Goal: Check status: Check status

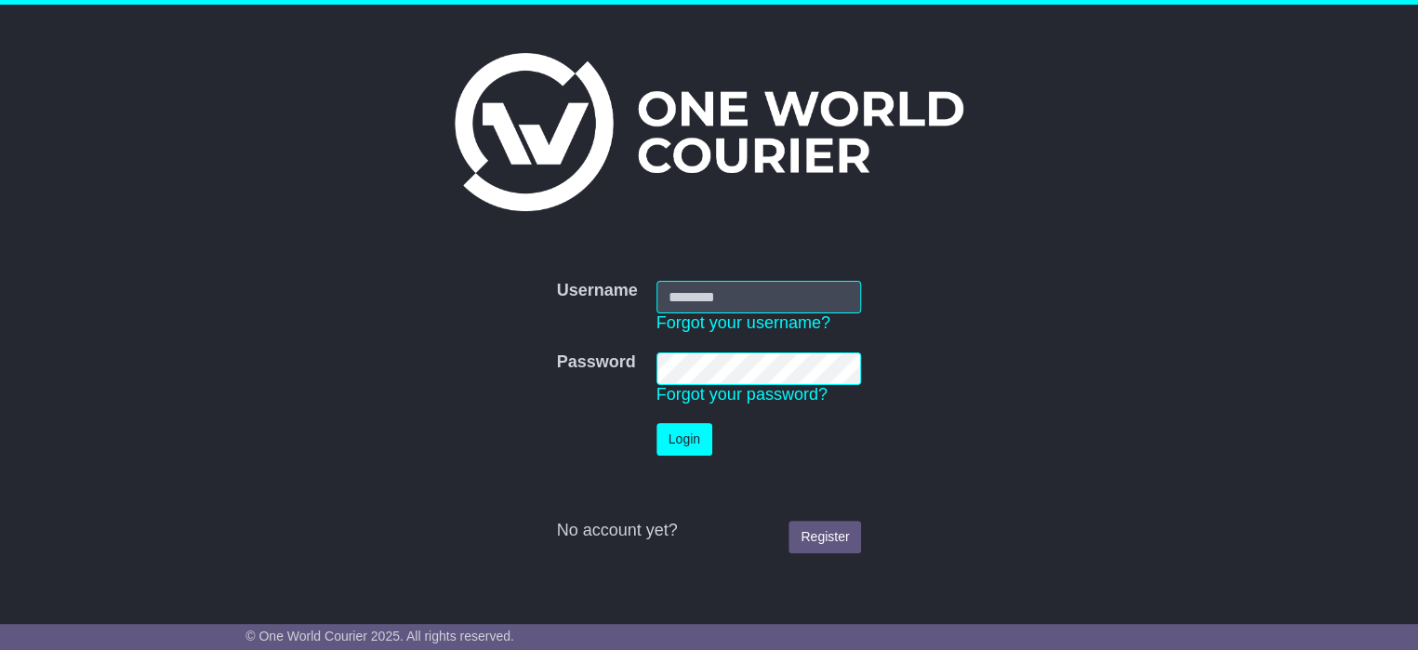
drag, startPoint x: 0, startPoint y: 0, endPoint x: 695, endPoint y: 302, distance: 758.1
click at [695, 302] on input "Username" at bounding box center [758, 297] width 205 height 33
type input "**********"
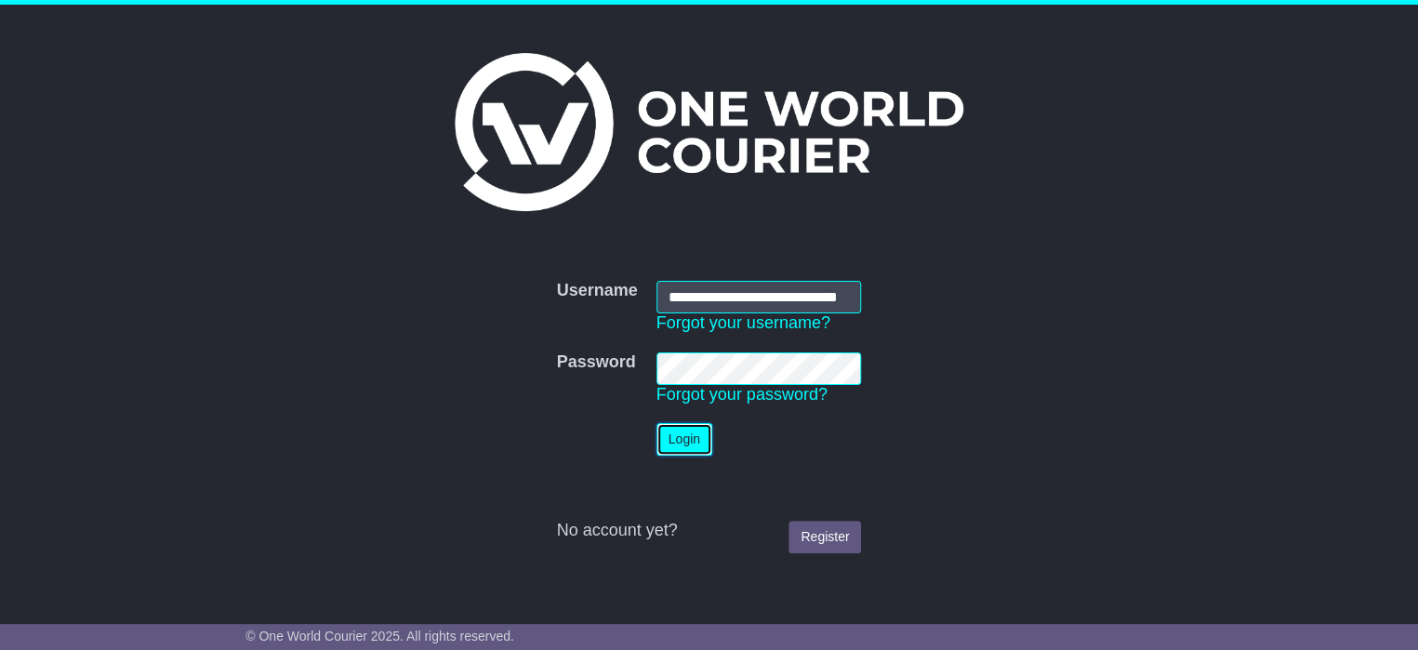
click at [687, 440] on button "Login" at bounding box center [684, 439] width 56 height 33
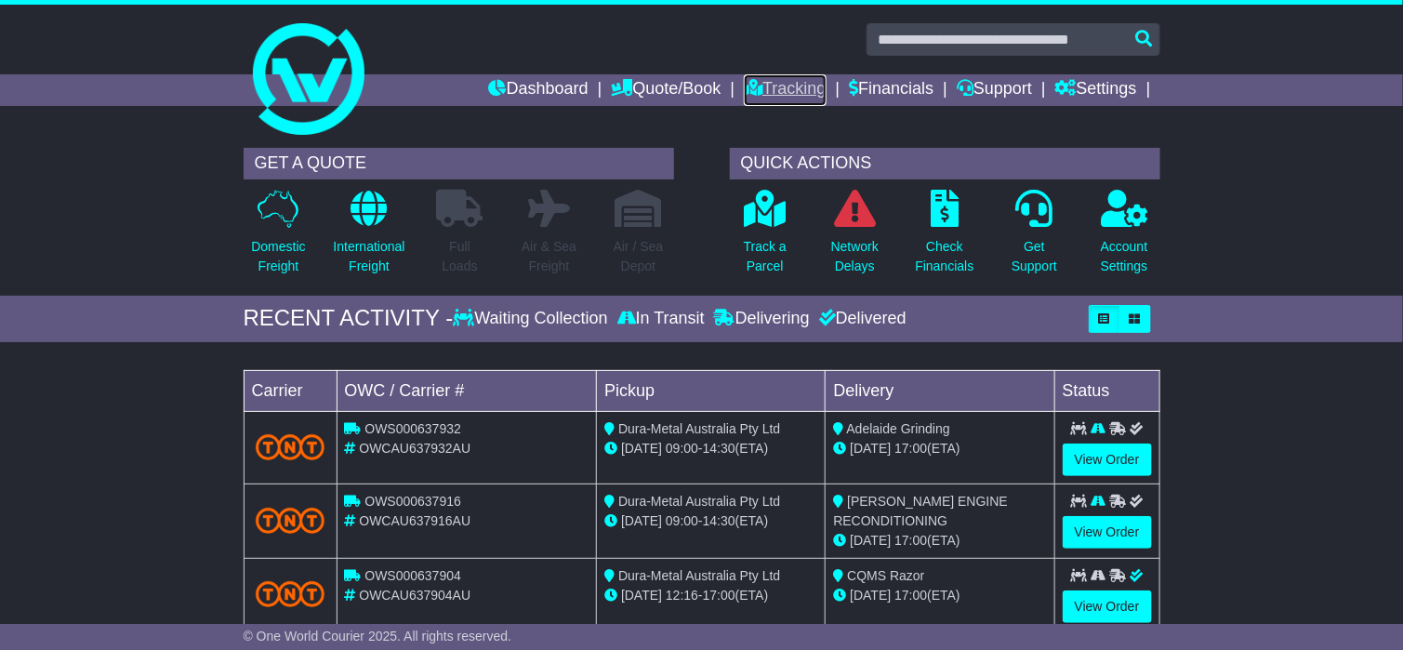
click at [772, 90] on link "Tracking" at bounding box center [785, 90] width 82 height 32
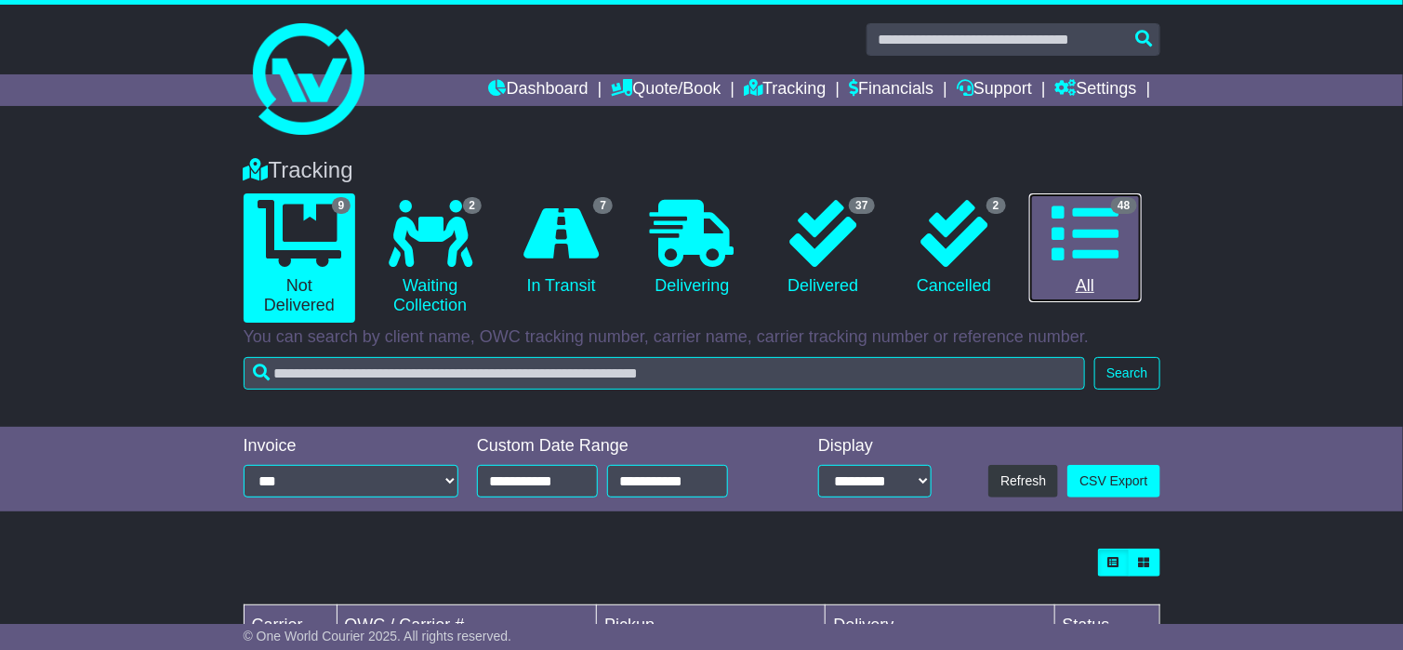
click at [1103, 255] on icon at bounding box center [1084, 233] width 67 height 67
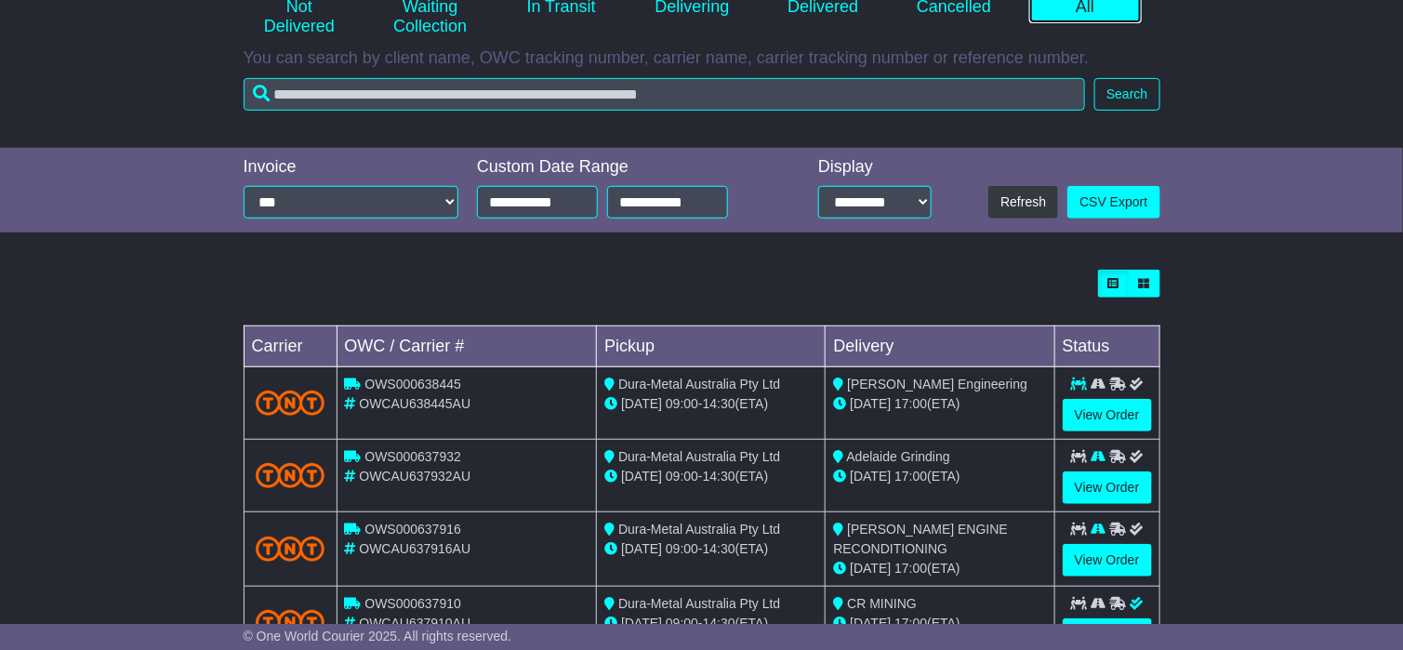
scroll to position [558, 0]
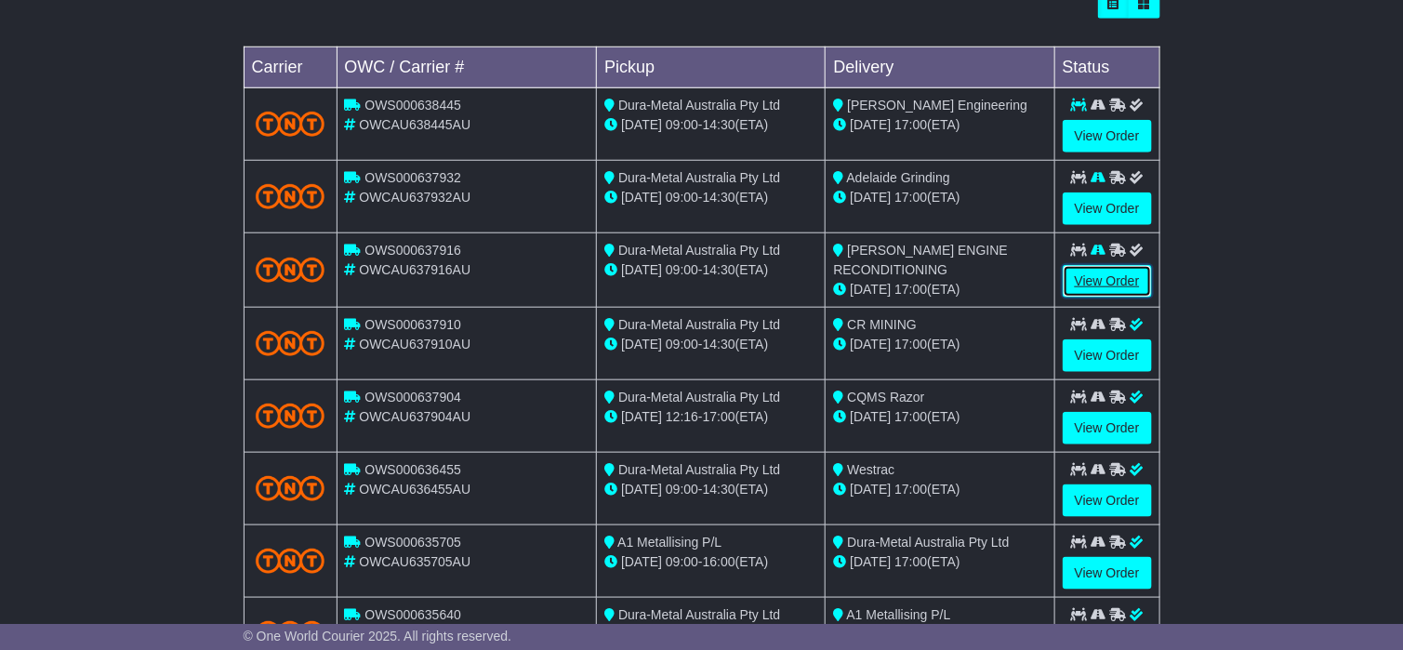
click at [1087, 281] on link "View Order" at bounding box center [1107, 281] width 89 height 33
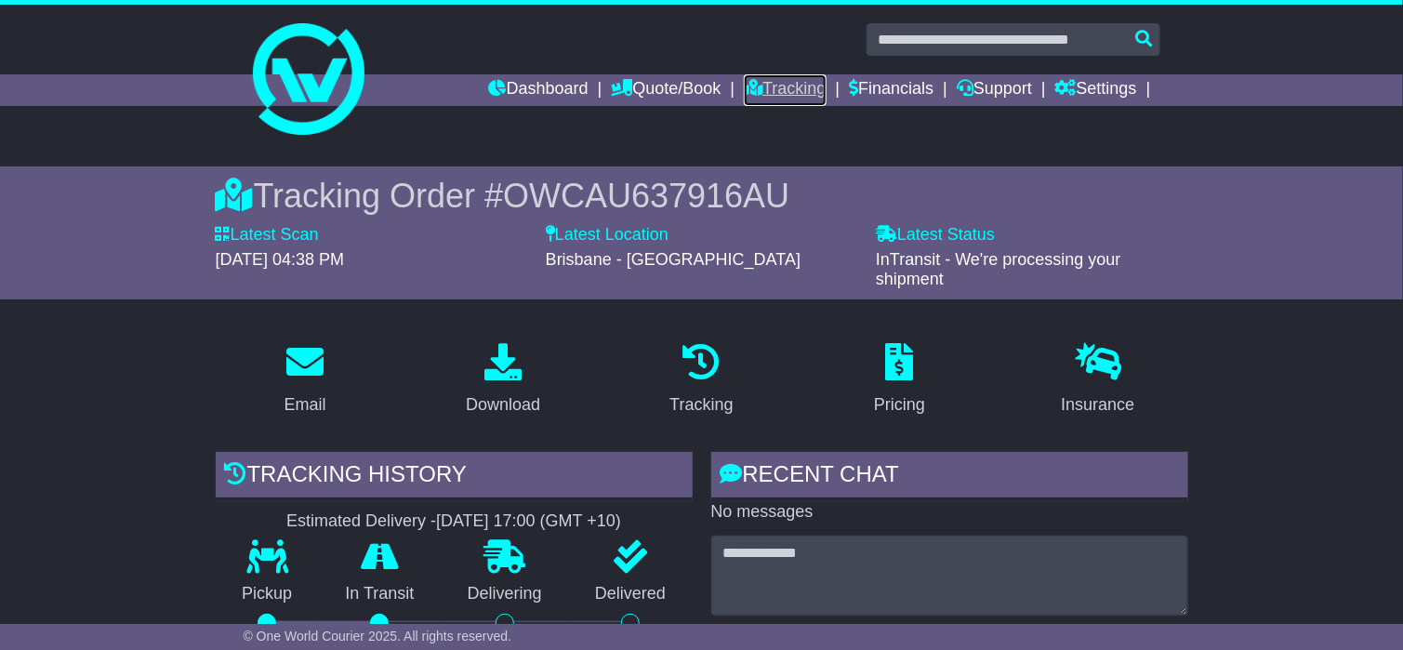
click at [760, 95] on link "Tracking" at bounding box center [785, 90] width 82 height 32
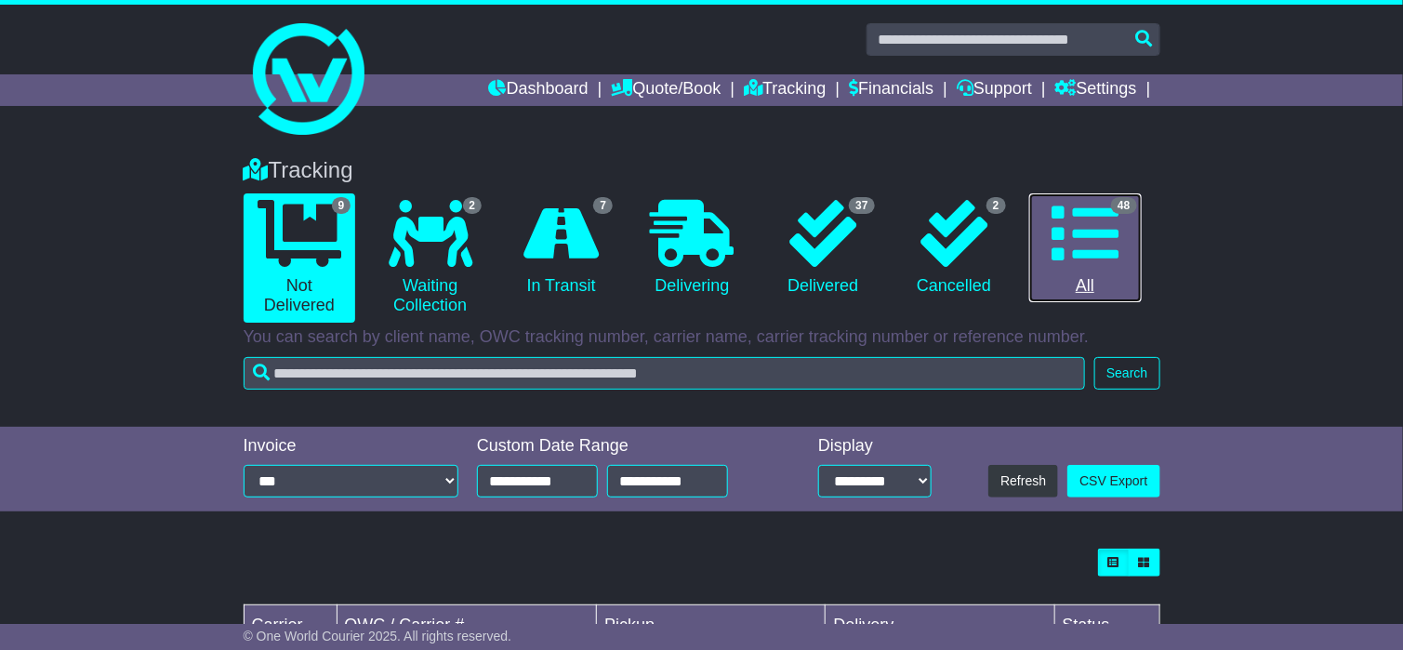
click at [1089, 237] on icon at bounding box center [1084, 233] width 67 height 67
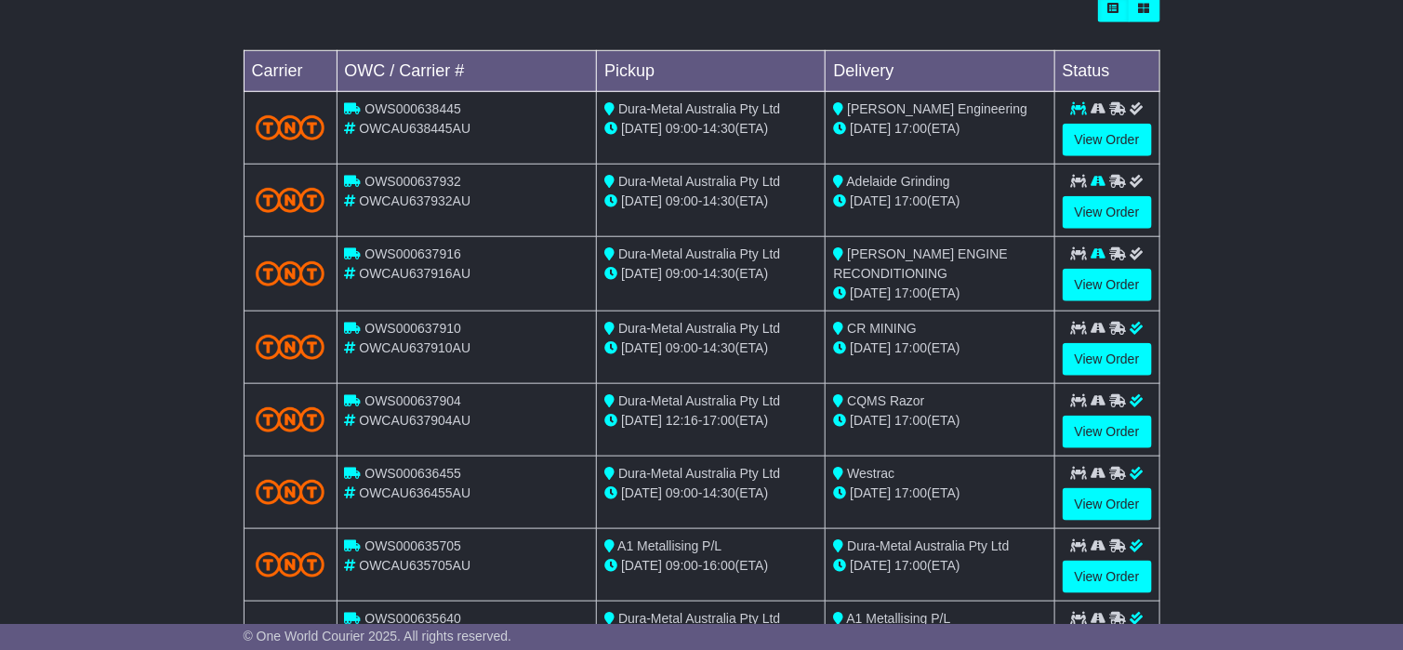
scroll to position [558, 0]
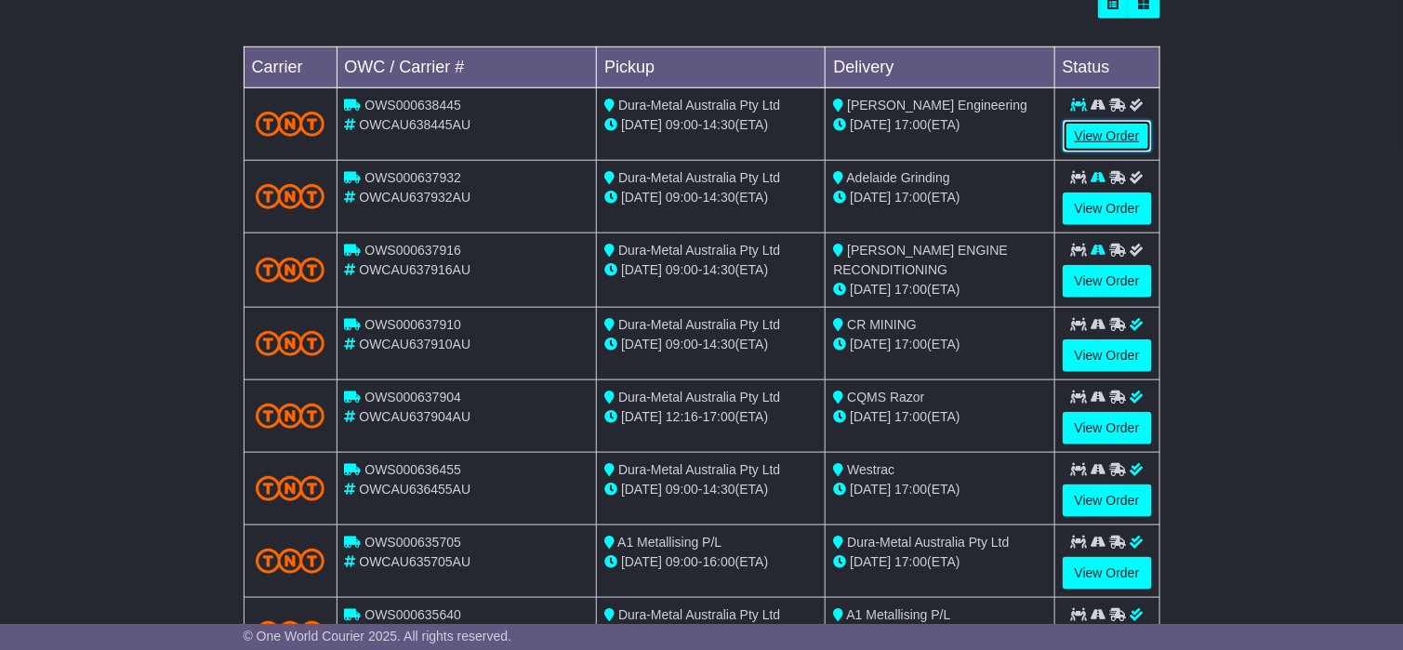
click at [1120, 125] on link "View Order" at bounding box center [1107, 136] width 89 height 33
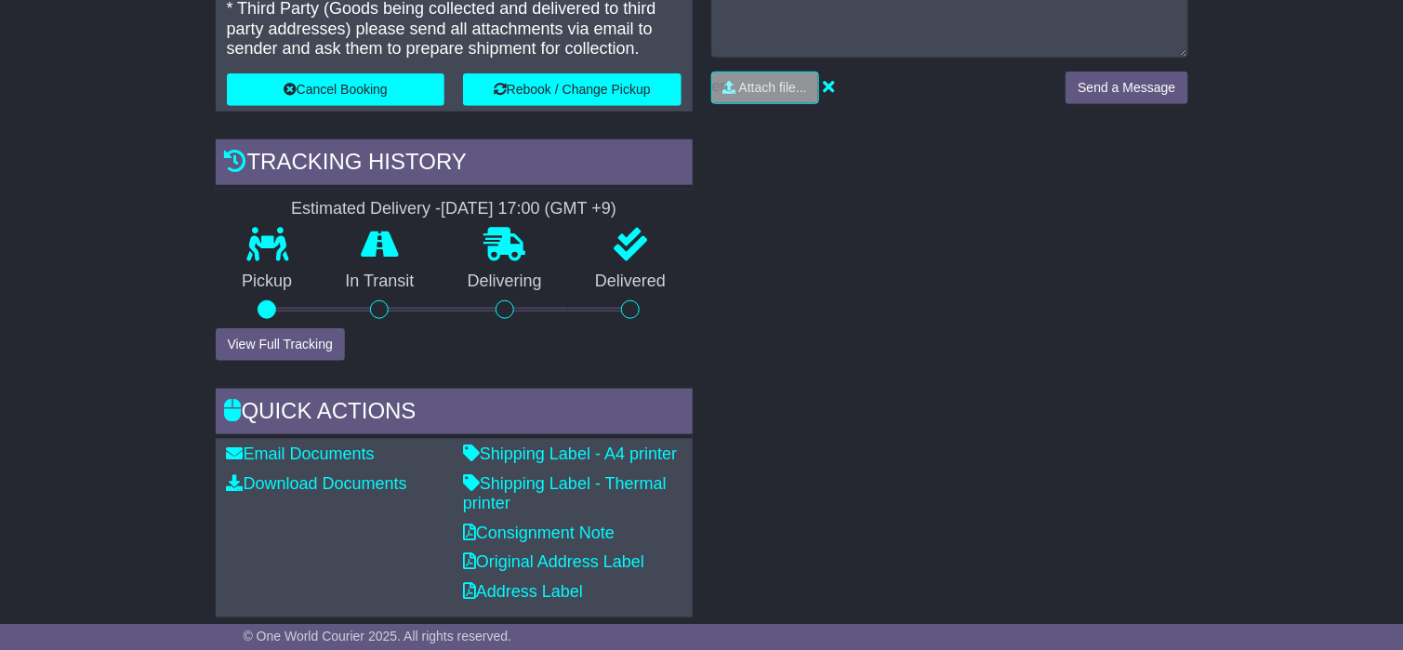
scroll to position [837, 0]
